Goal: Find specific page/section: Find specific page/section

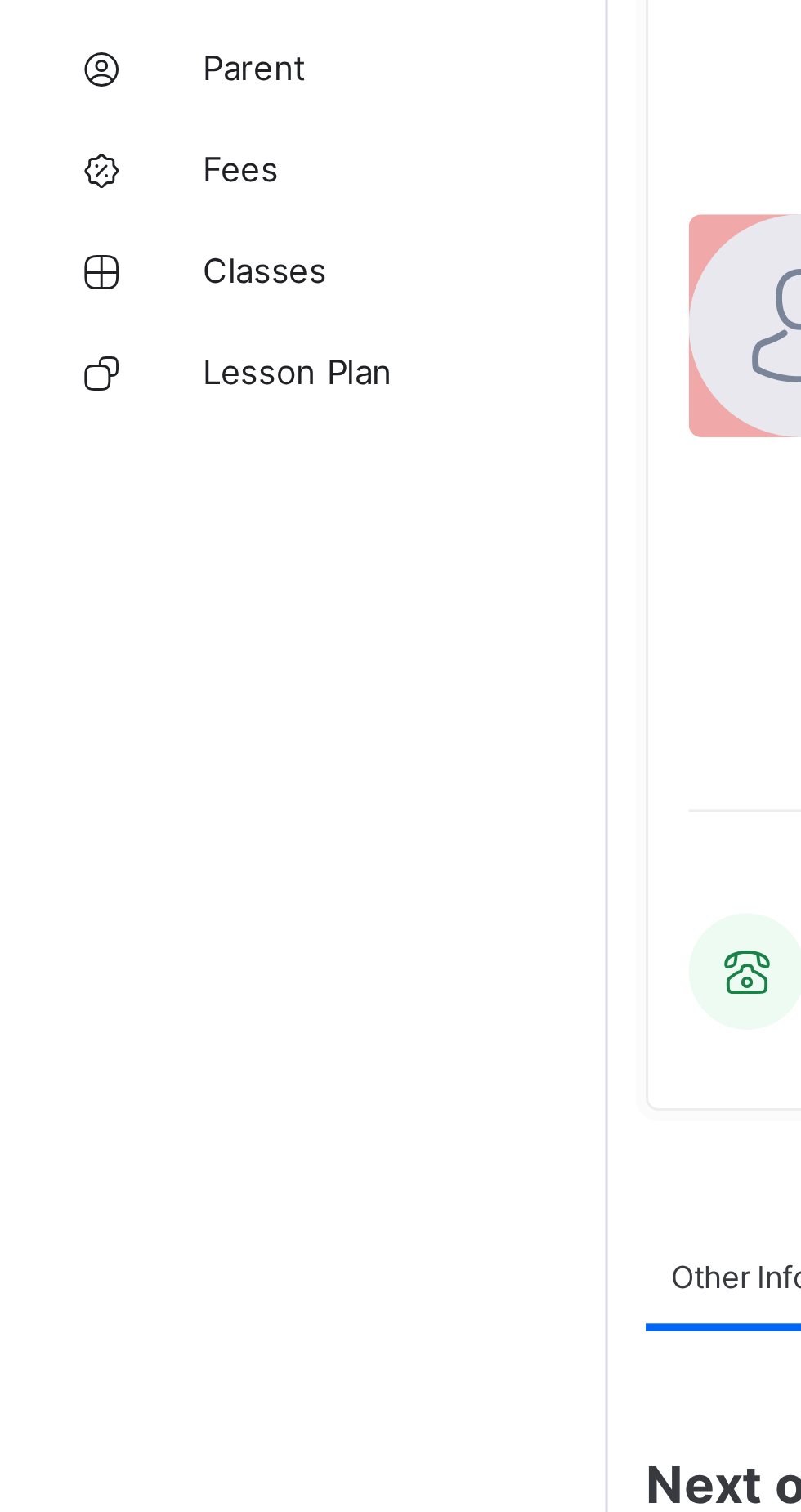
click at [82, 229] on span "Classes" at bounding box center [131, 229] width 131 height 13
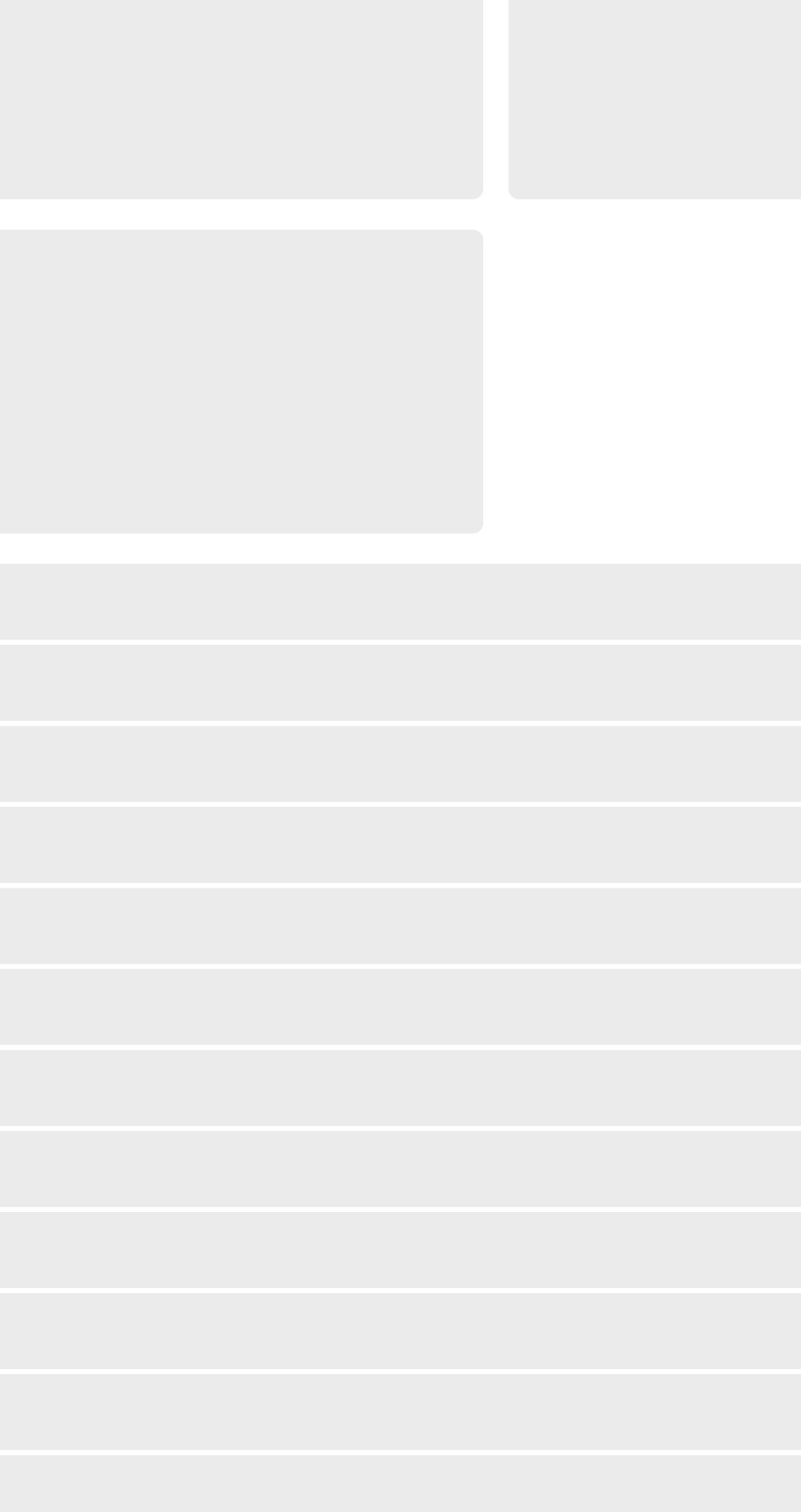
click at [248, 226] on span "‌" at bounding box center [310, 265] width 180 height 98
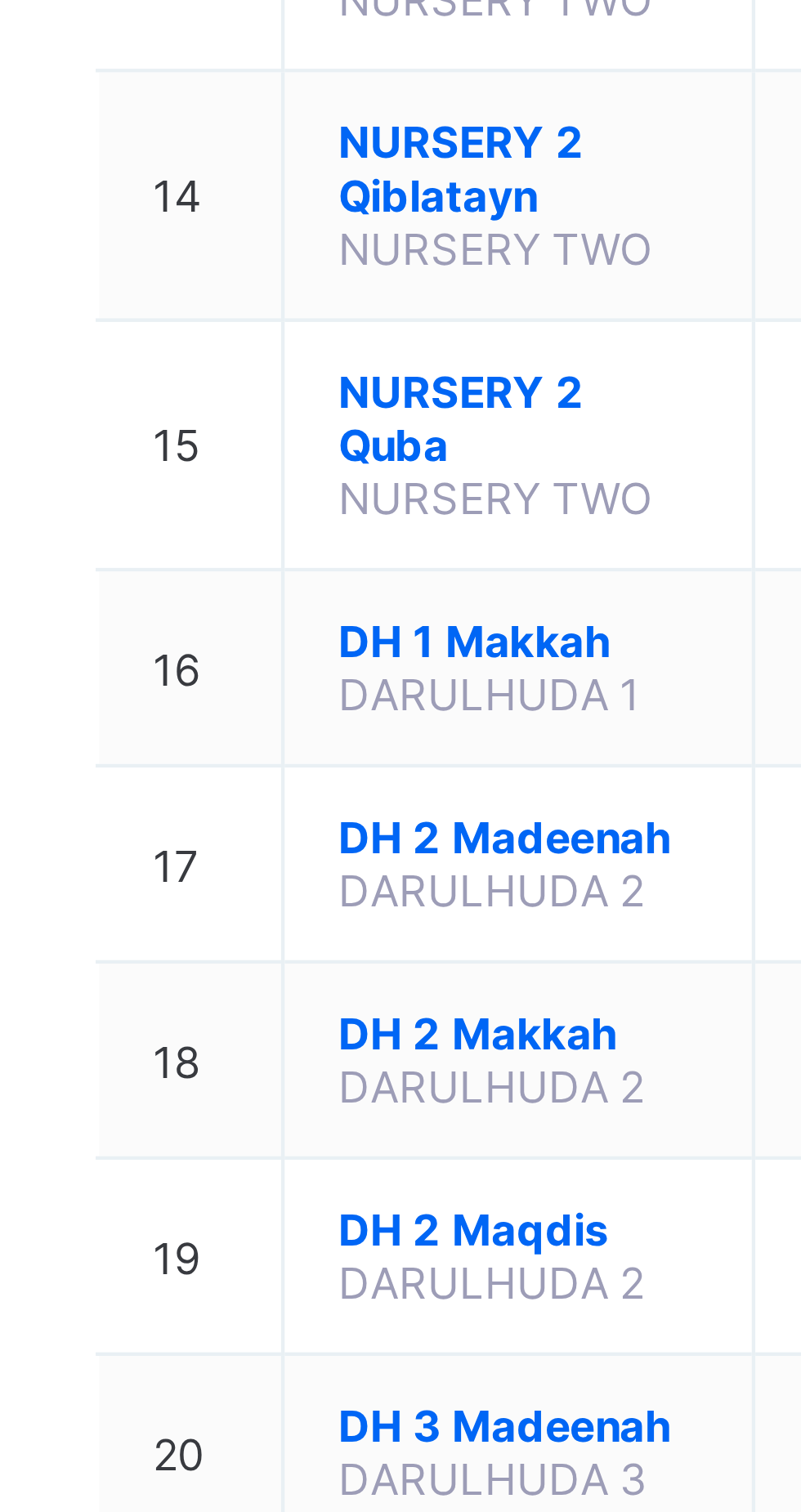
click at [312, 1066] on span "NURSERY 2 Quba" at bounding box center [322, 1054] width 83 height 25
